Goal: Information Seeking & Learning: Learn about a topic

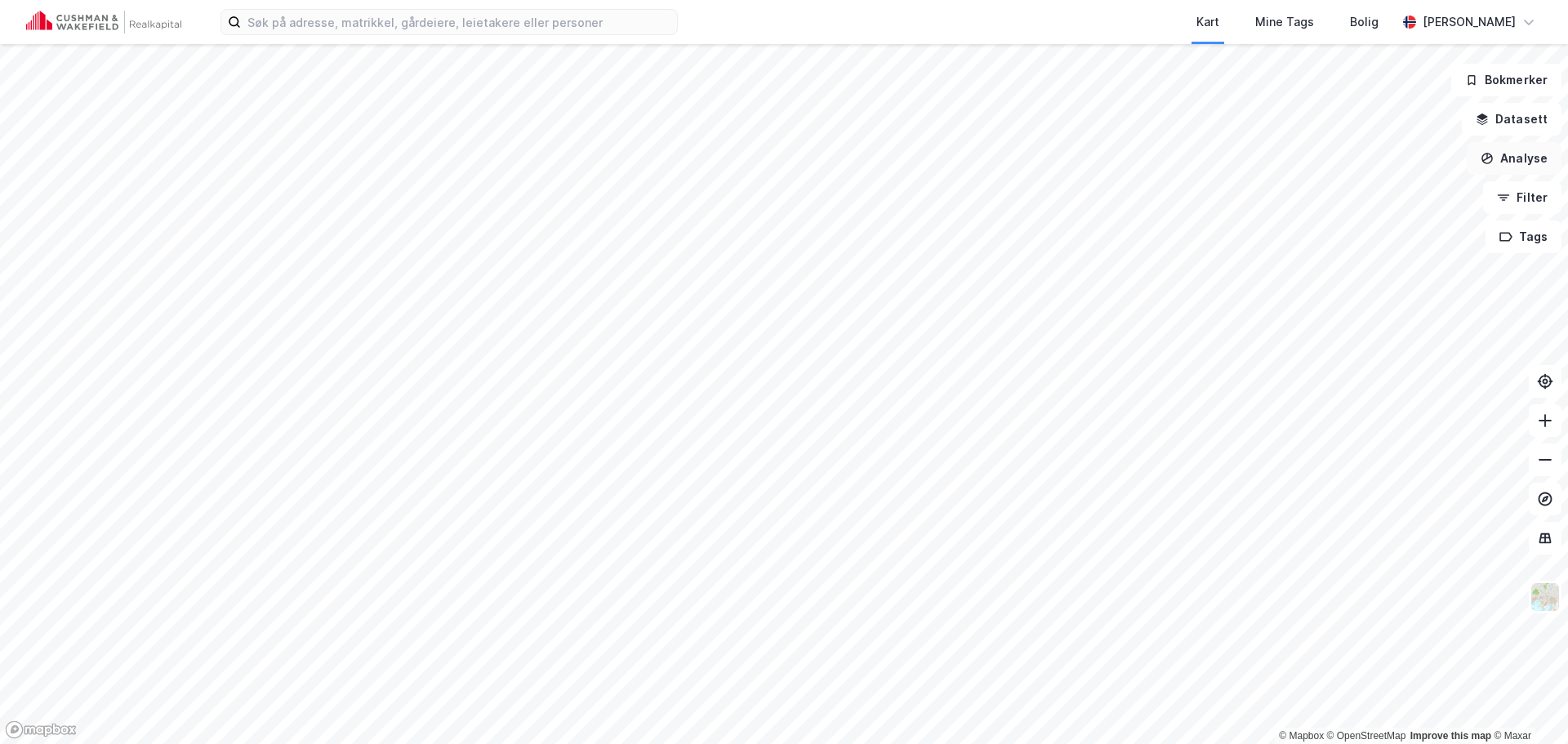
click at [1529, 169] on button "Analyse" at bounding box center [1514, 158] width 94 height 32
click at [1328, 162] on div "Mål avstand" at bounding box center [1371, 159] width 142 height 14
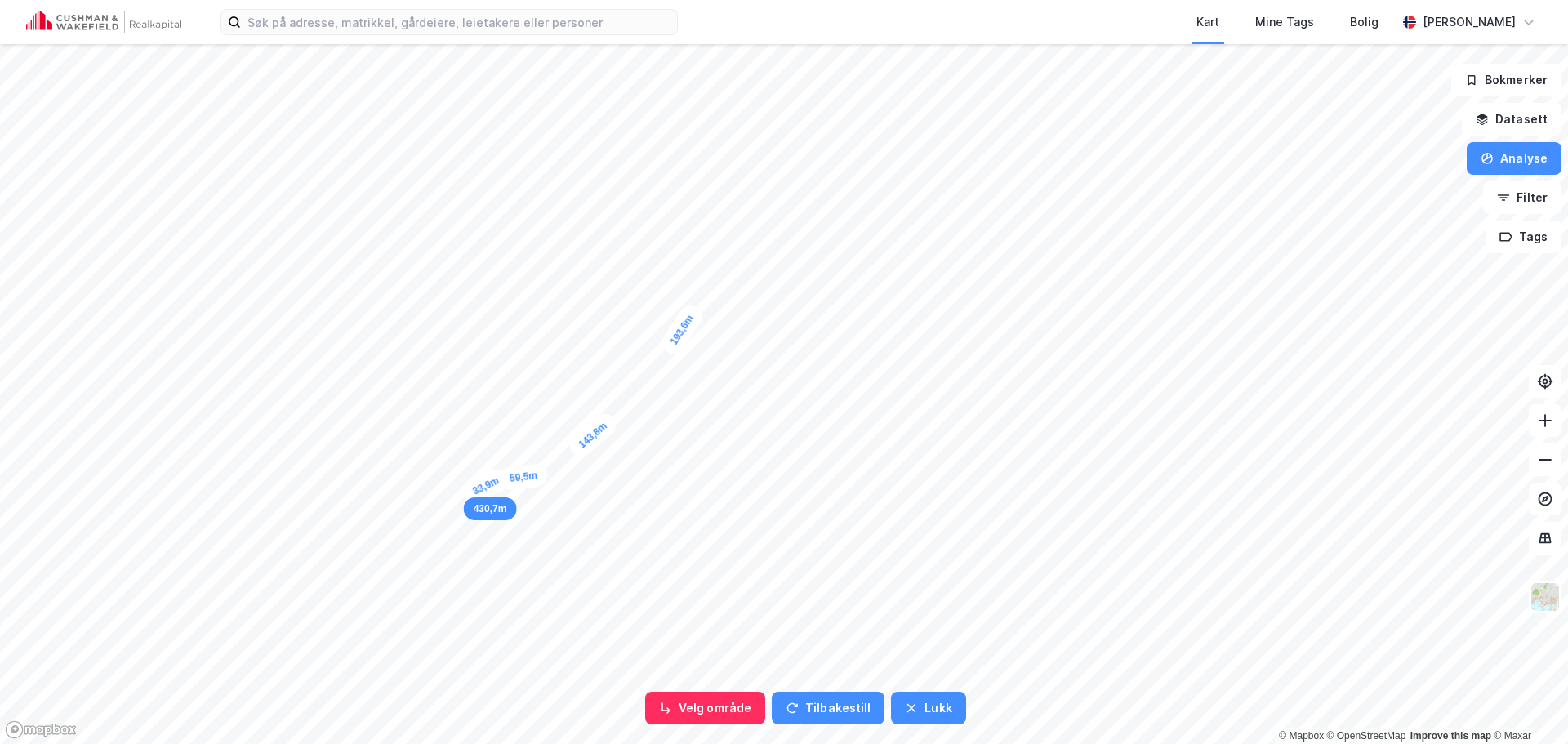
click at [472, 492] on div "33,9m" at bounding box center [485, 486] width 52 height 41
click at [633, 613] on div "17,7m" at bounding box center [633, 604] width 26 height 49
click at [512, 185] on div "59,1m" at bounding box center [502, 163] width 40 height 52
click at [424, 218] on div "58,2m" at bounding box center [414, 198] width 40 height 52
click at [402, 180] on div "50,7m" at bounding box center [414, 199] width 43 height 52
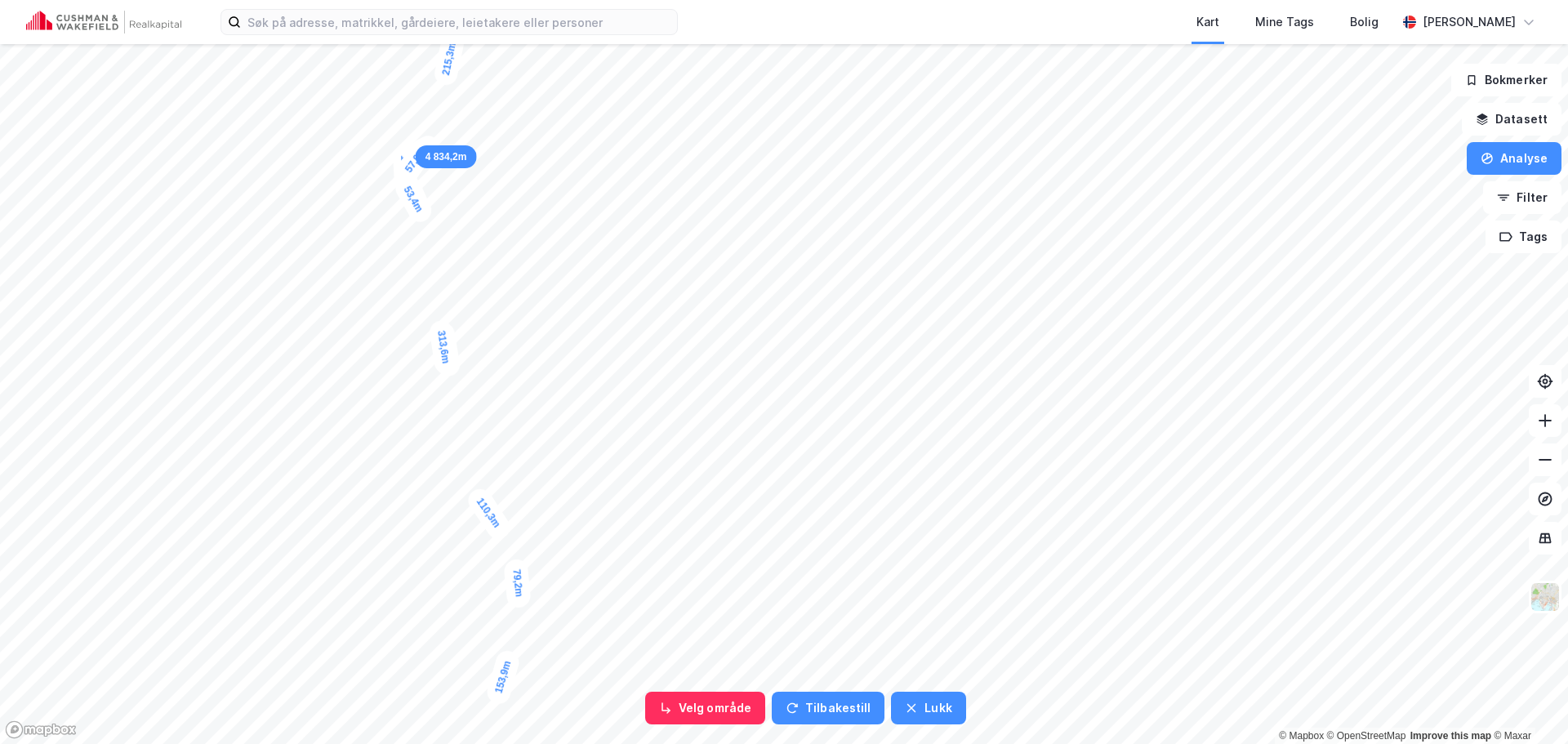
click at [430, 140] on div "36,6m" at bounding box center [417, 153] width 52 height 44
drag, startPoint x: 430, startPoint y: 140, endPoint x: 438, endPoint y: 583, distance: 443.1
click at [438, 583] on div "36,6m" at bounding box center [426, 597] width 52 height 44
click at [501, 659] on div "70,2m" at bounding box center [484, 653] width 49 height 28
drag, startPoint x: 496, startPoint y: 656, endPoint x: 831, endPoint y: 346, distance: 456.4
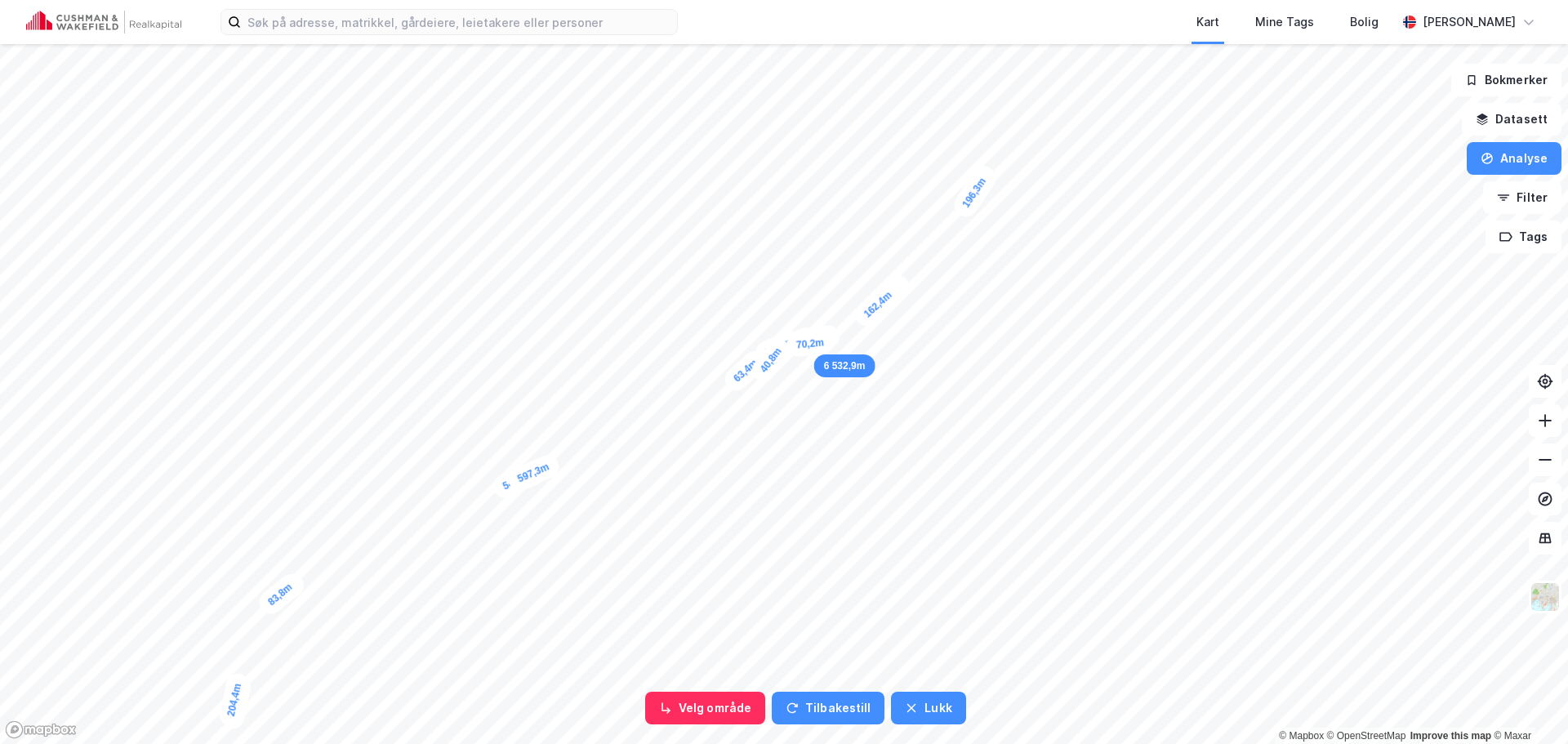
click at [831, 346] on div "70,2m" at bounding box center [810, 344] width 49 height 28
click at [793, 337] on div "49,8m" at bounding box center [814, 340] width 50 height 28
click at [755, 371] on div "63,4m" at bounding box center [751, 363] width 50 height 49
click at [495, 444] on div "58,7m" at bounding box center [508, 434] width 46 height 52
click at [514, 492] on div "53,4m" at bounding box center [504, 473] width 43 height 52
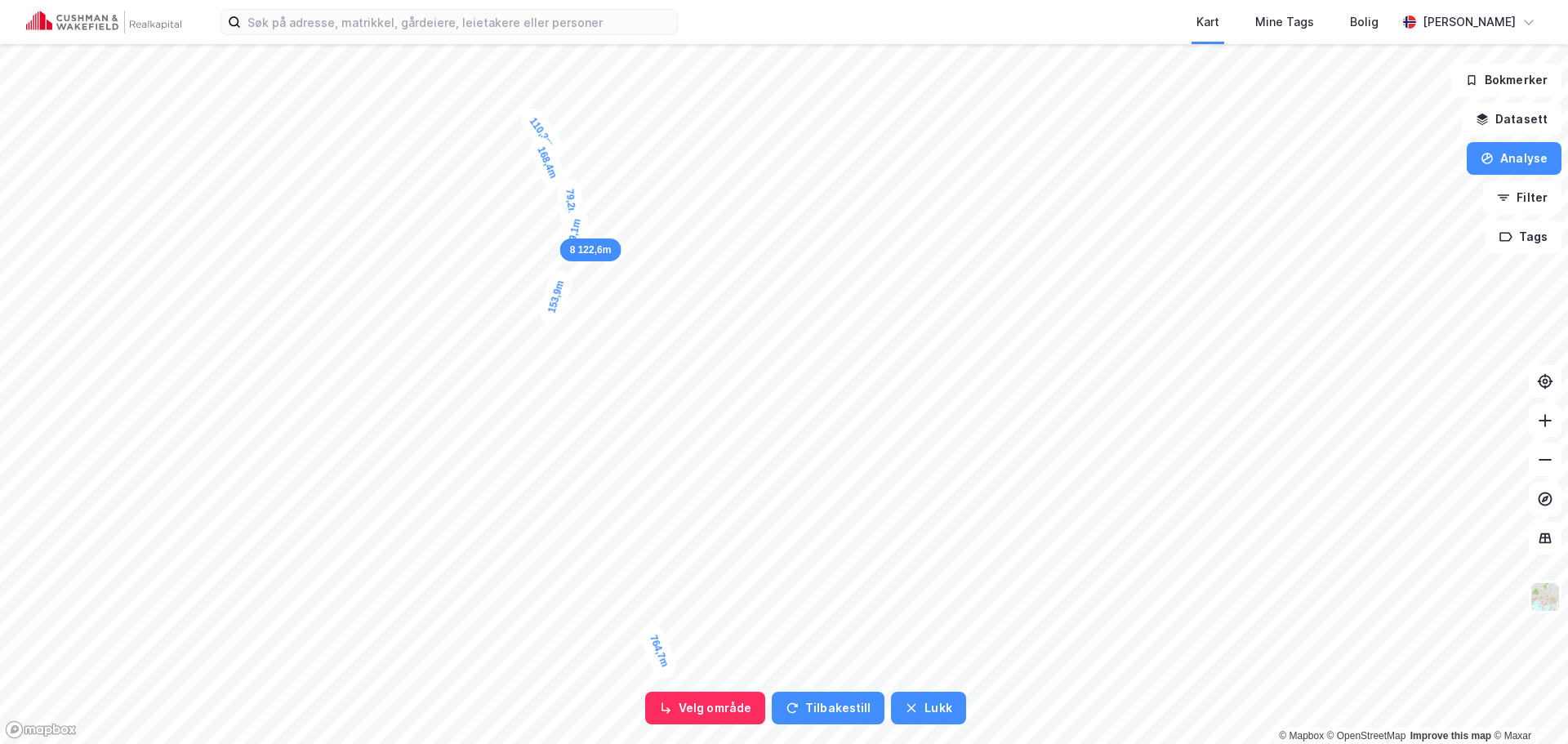
click at [574, 225] on div "9,1m" at bounding box center [575, 230] width 31 height 46
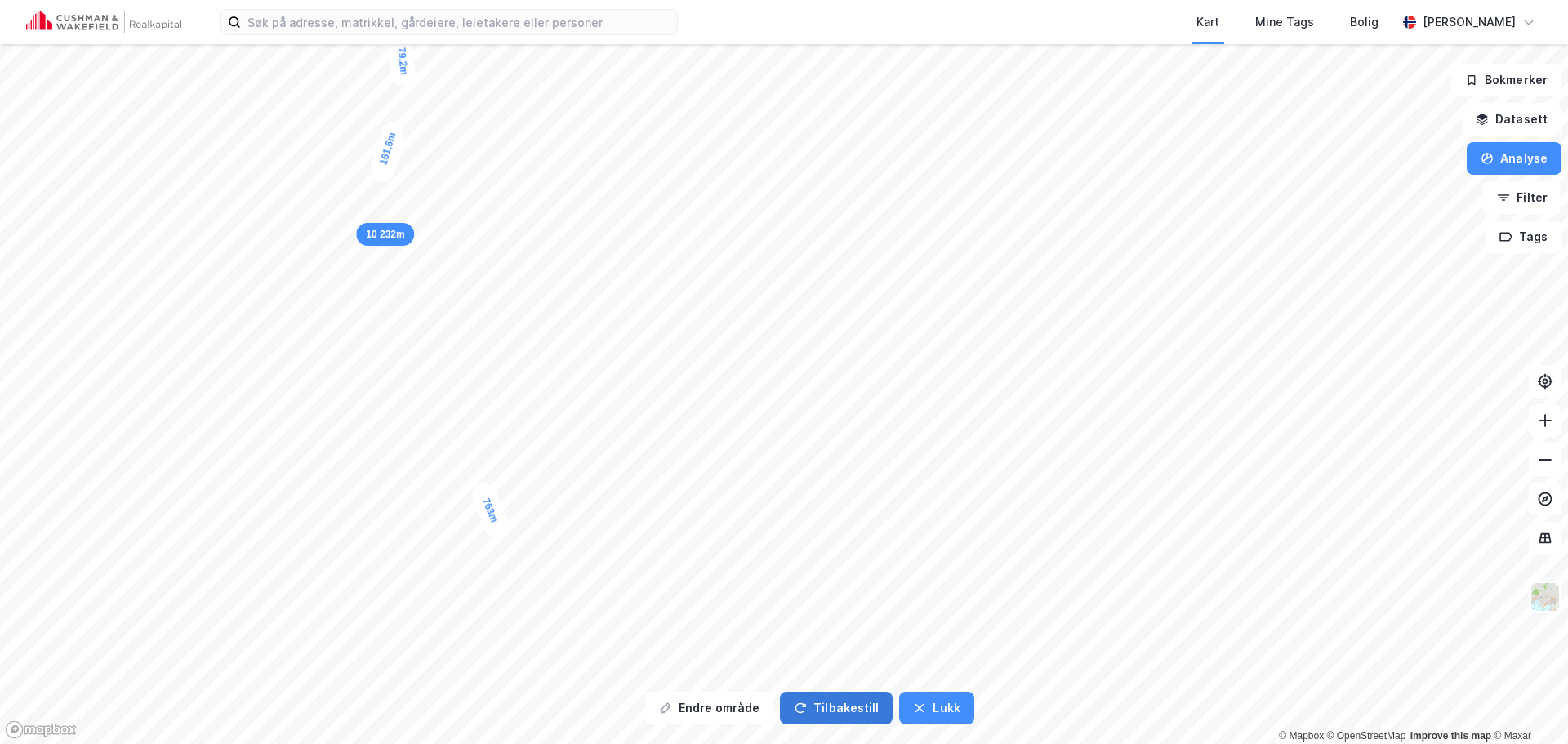
click at [845, 716] on button "Tilbakestill" at bounding box center [836, 708] width 112 height 32
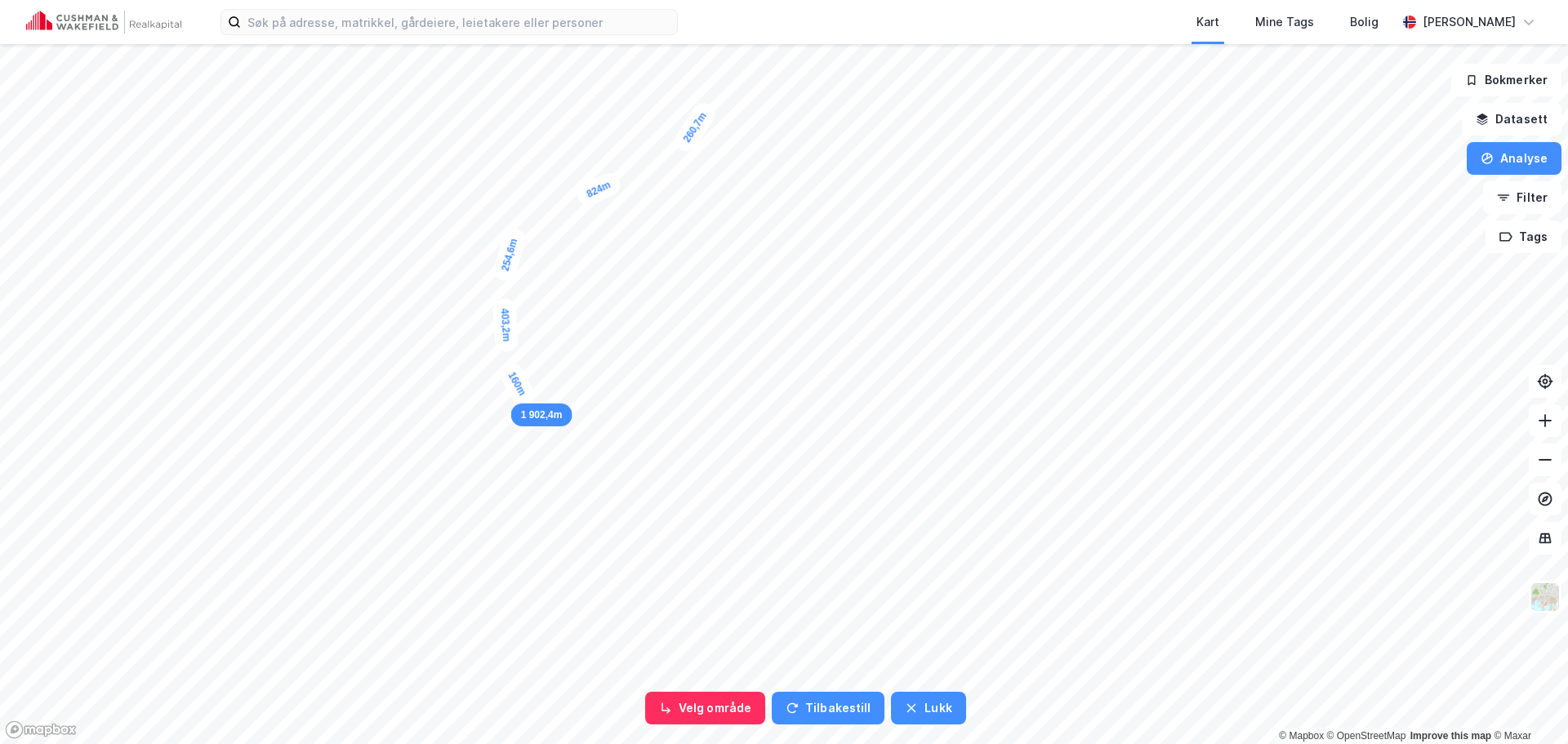
click at [526, 399] on div "160m" at bounding box center [516, 383] width 42 height 50
click at [514, 441] on div "189,1m" at bounding box center [519, 419] width 37 height 57
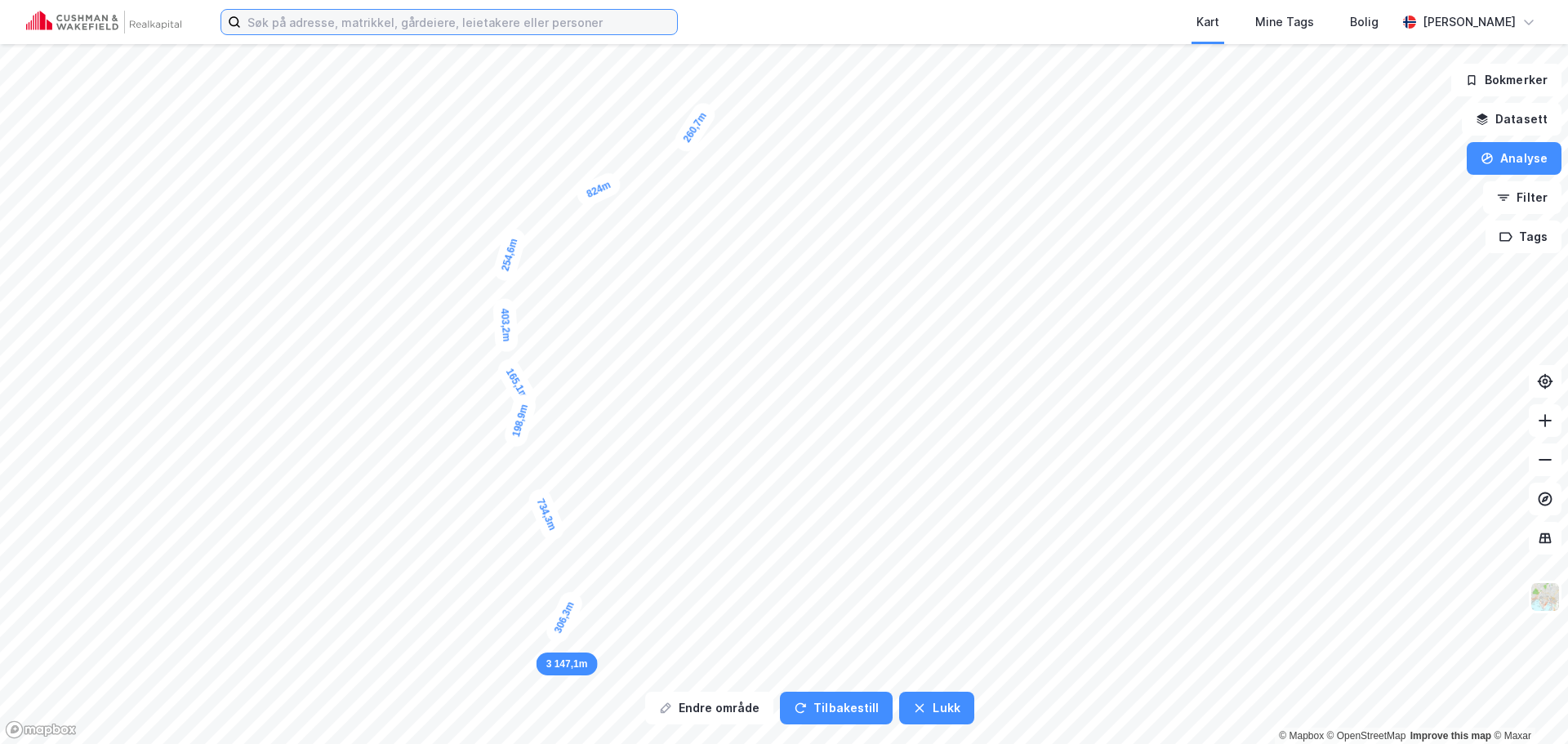
click at [370, 18] on input at bounding box center [459, 22] width 436 height 25
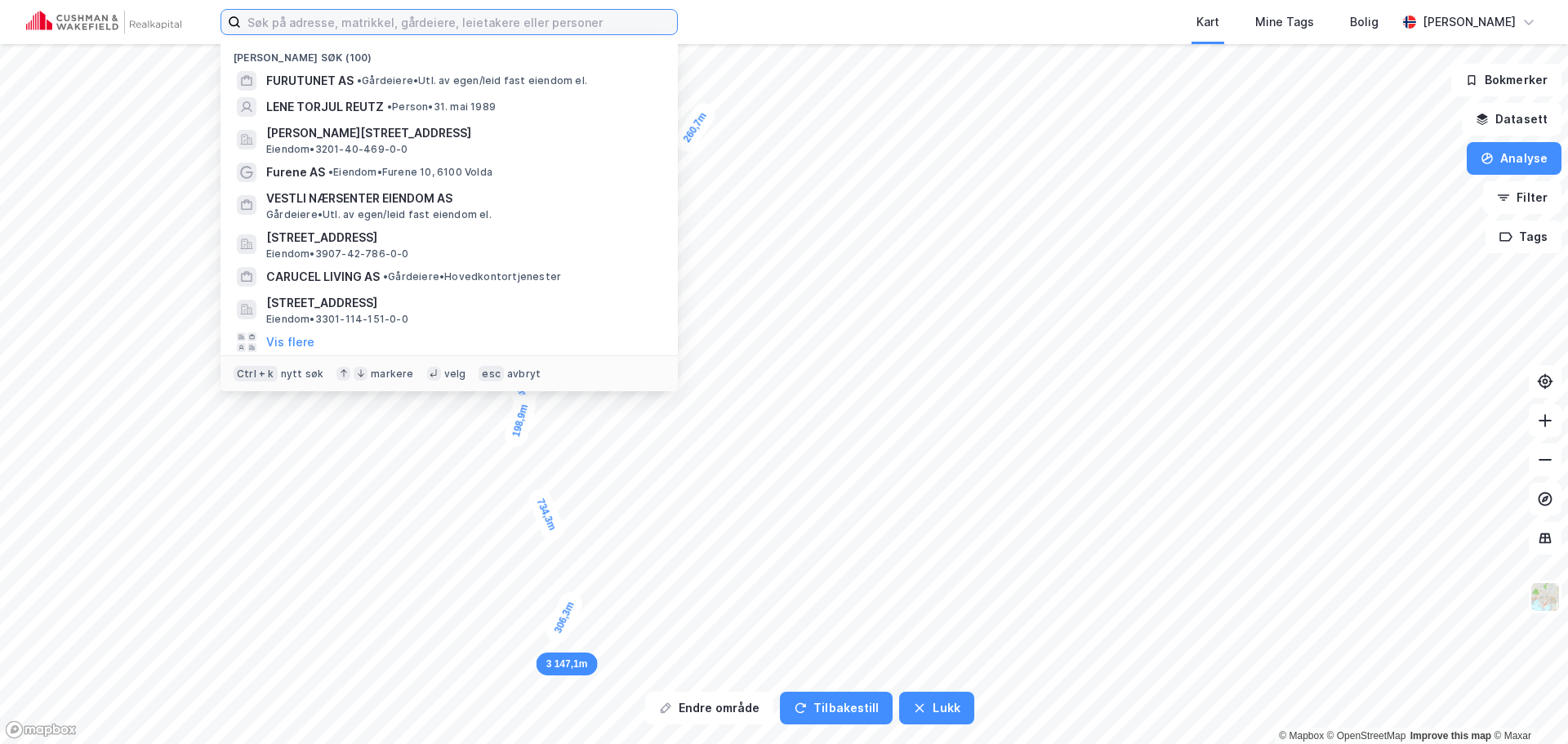
paste input "Sommerrogata 17"
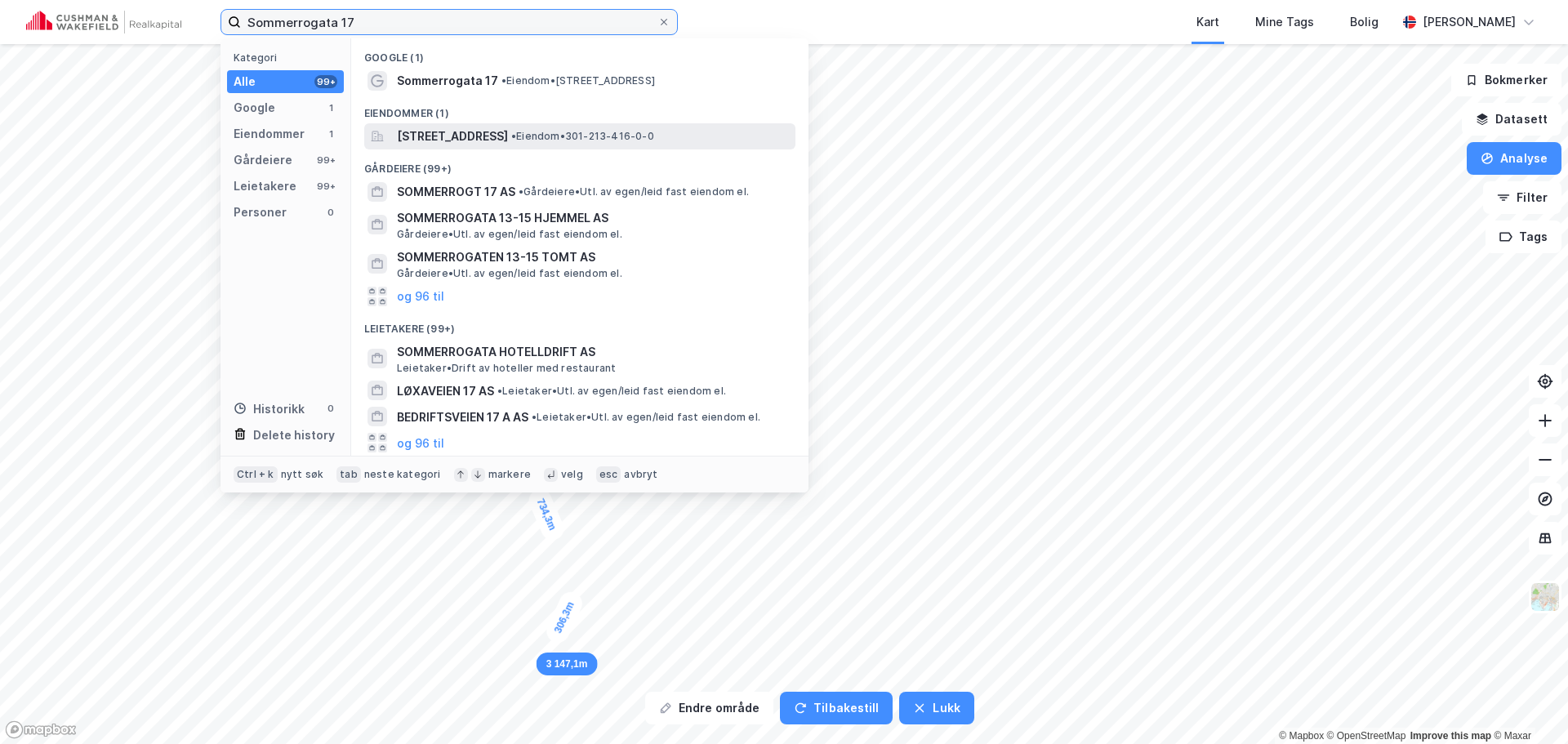
type input "Sommerrogata 17"
click at [478, 127] on span "[STREET_ADDRESS]" at bounding box center [452, 136] width 111 height 20
